Goal: Find specific page/section: Find specific page/section

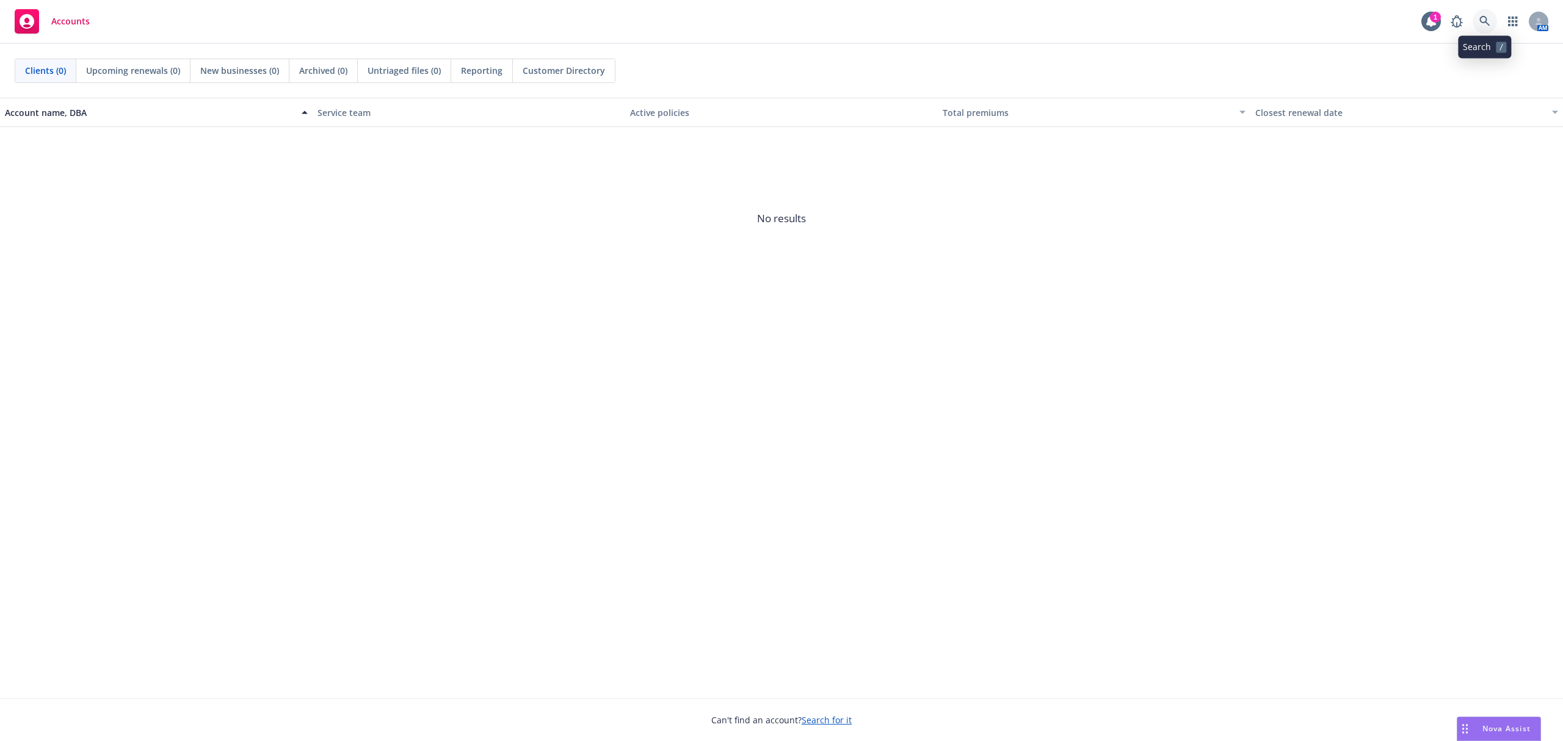
click at [1488, 23] on icon at bounding box center [1484, 21] width 11 height 11
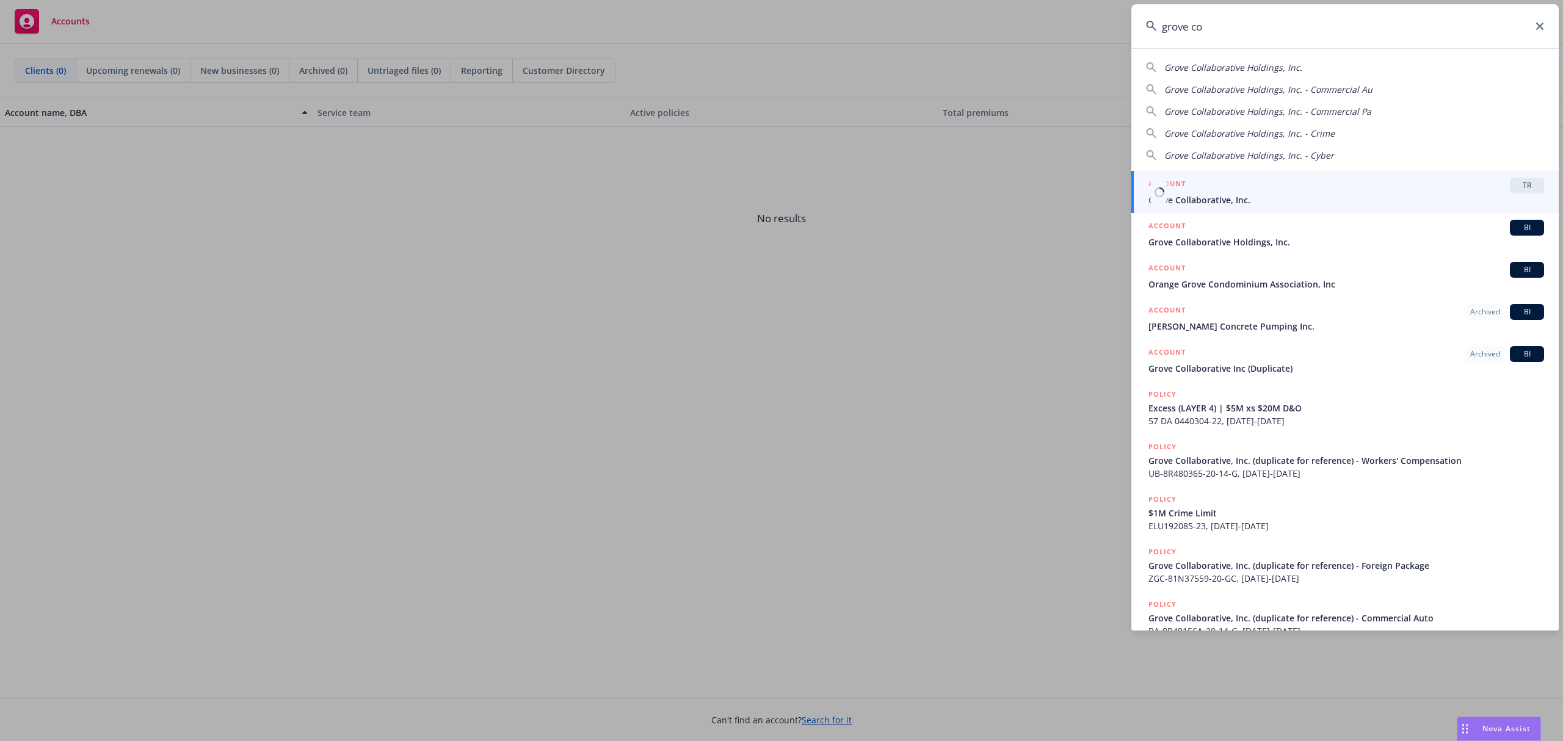
type input "grove co"
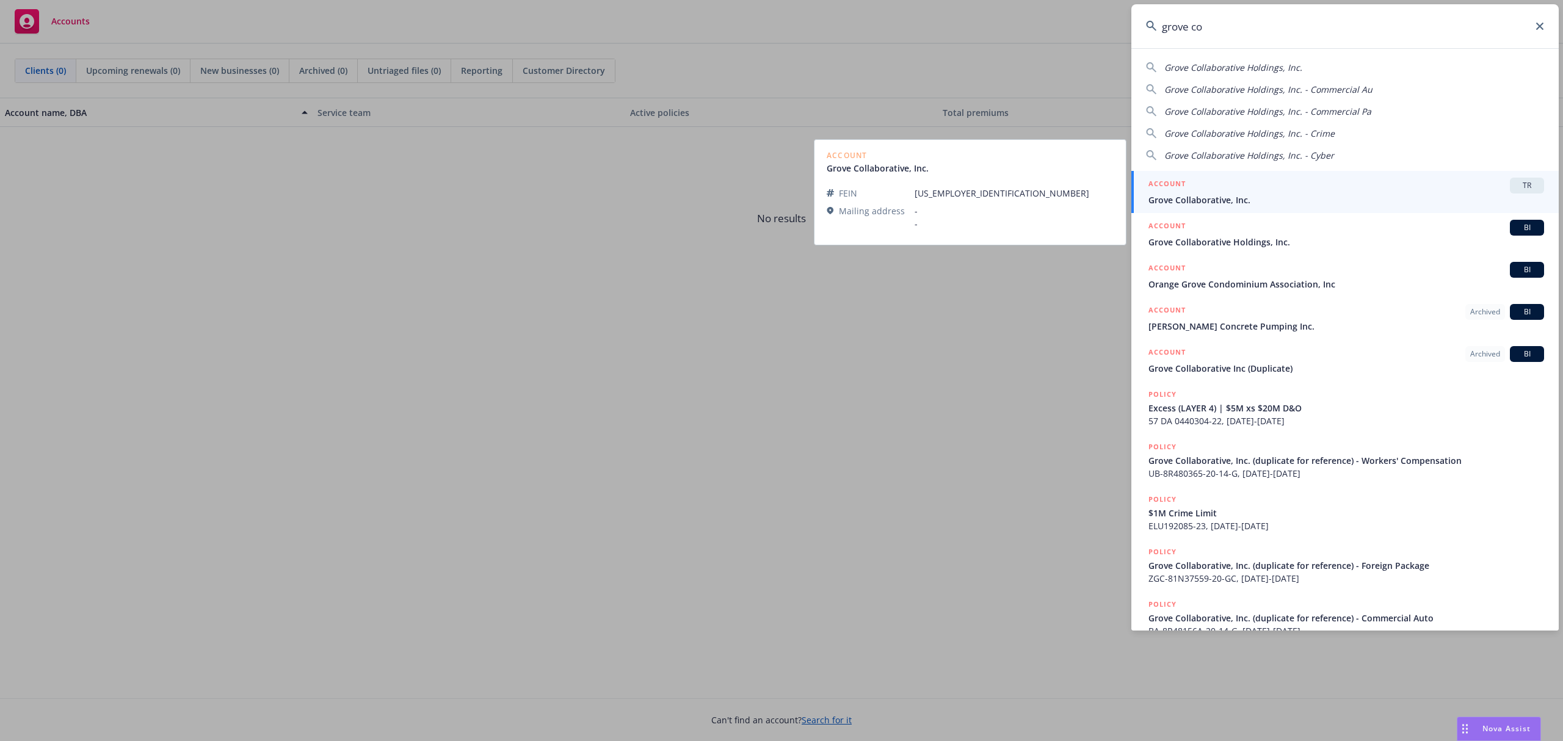
click at [1305, 206] on span "Grove Collaborative, Inc." at bounding box center [1346, 200] width 396 height 13
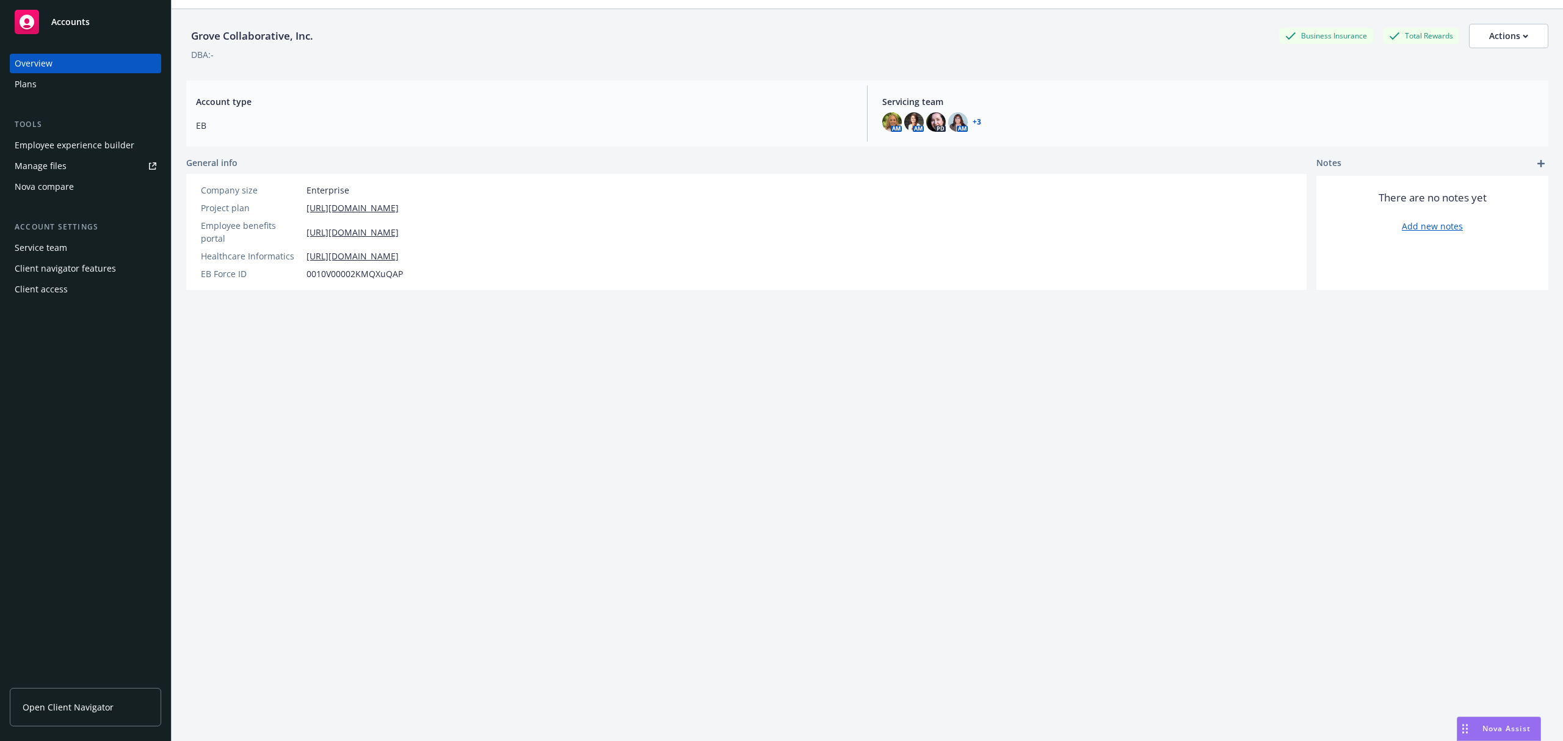
scroll to position [45, 0]
